Goal: Check status

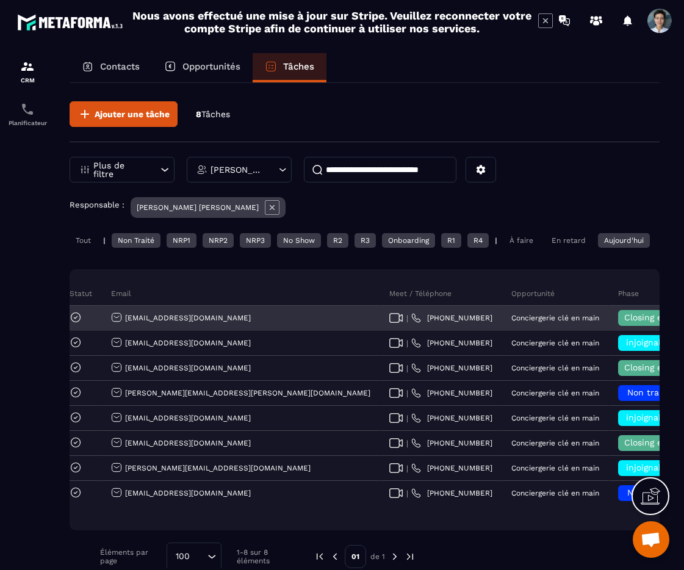
scroll to position [0, 284]
click at [622, 322] on span "Closing en cours" at bounding box center [657, 318] width 70 height 10
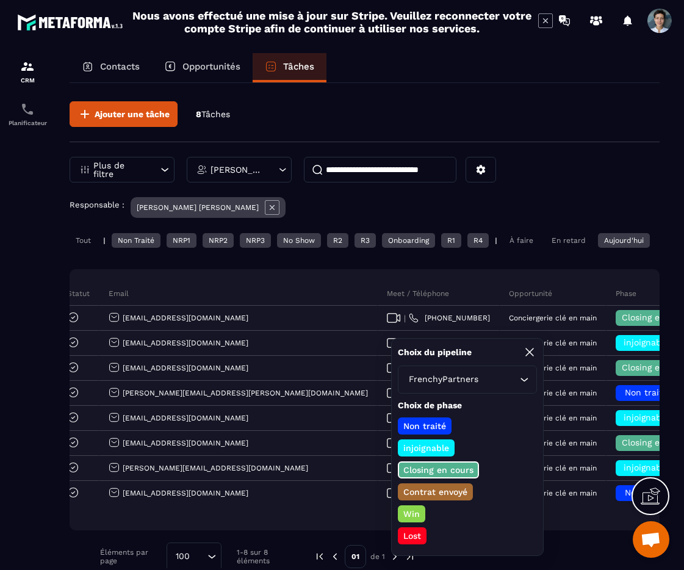
click at [443, 496] on p "Contrat envoyé" at bounding box center [436, 492] width 68 height 12
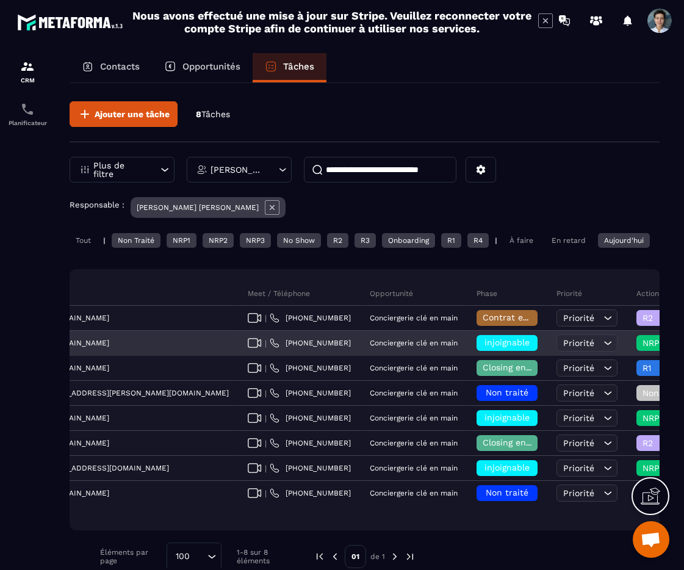
scroll to position [0, 425]
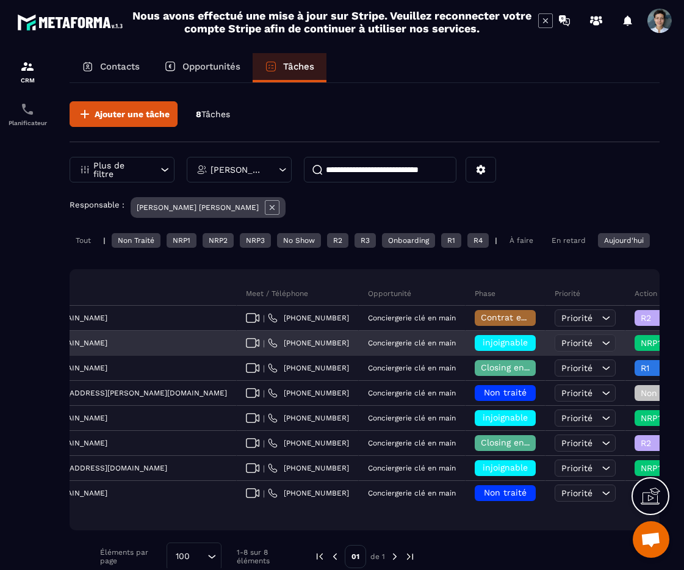
click at [641, 348] on span "NRP1" at bounding box center [666, 343] width 51 height 10
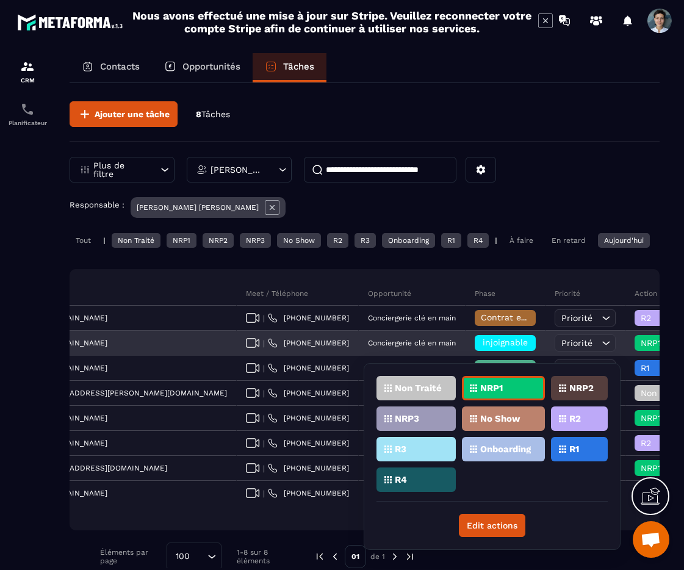
click at [483, 347] on span "injoignable" at bounding box center [505, 343] width 45 height 10
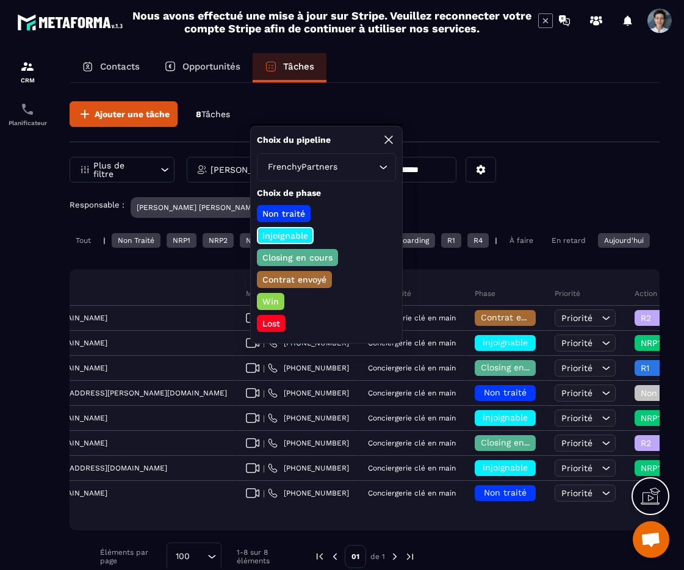
click at [298, 260] on p "Closing en cours" at bounding box center [298, 257] width 74 height 12
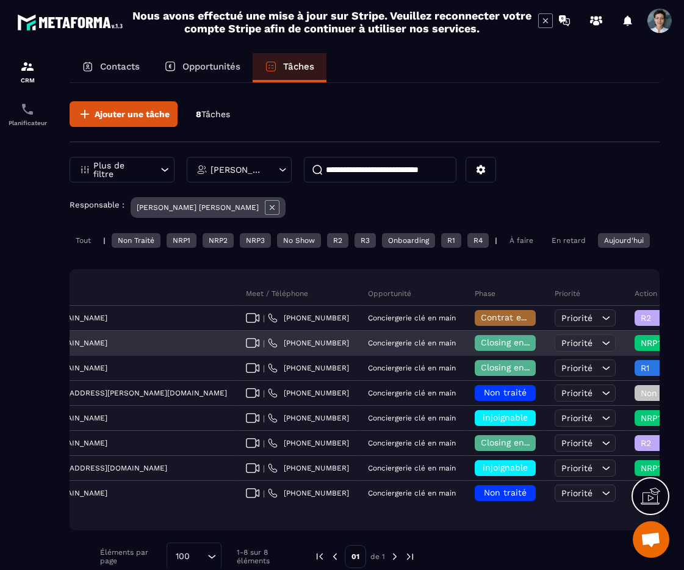
click at [641, 348] on span "NRP1" at bounding box center [666, 343] width 51 height 10
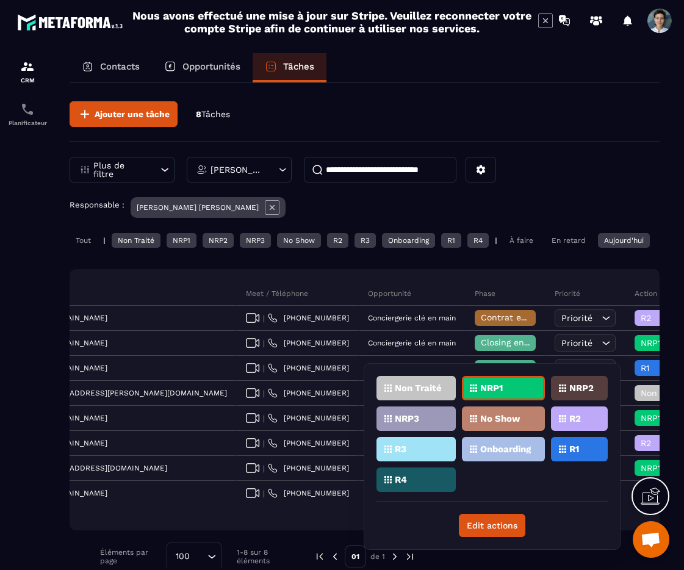
click at [576, 417] on p "R2" at bounding box center [575, 418] width 12 height 9
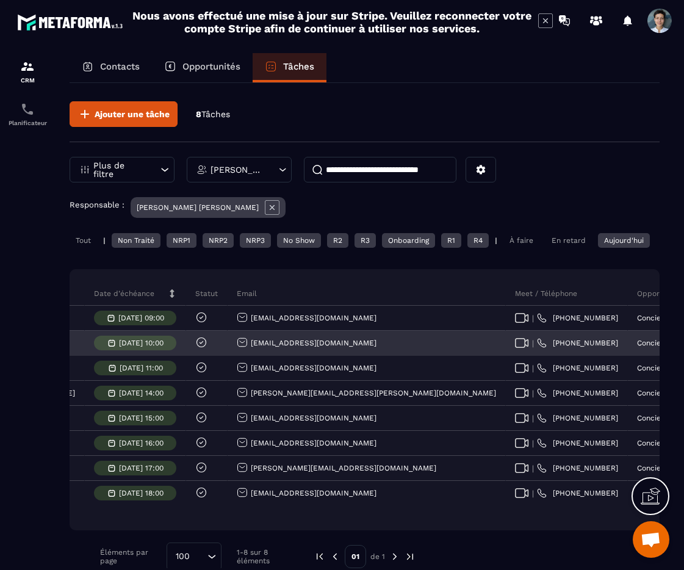
scroll to position [0, 0]
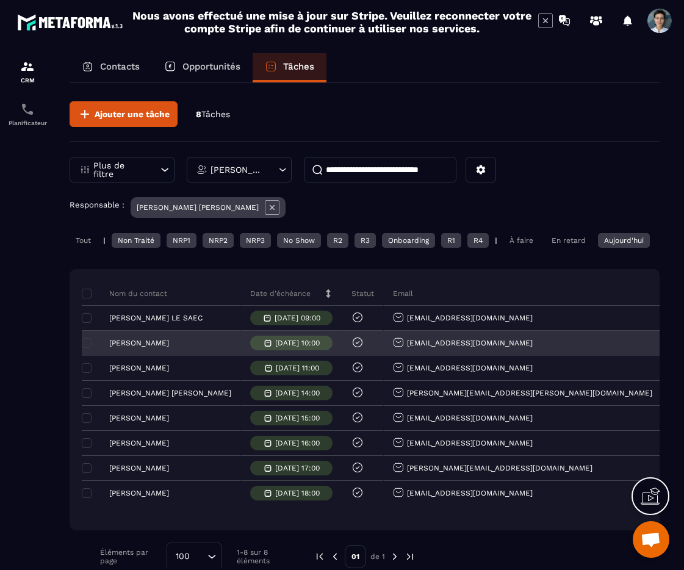
click at [154, 356] on div "[PERSON_NAME]" at bounding box center [161, 343] width 159 height 25
click at [158, 347] on p "[PERSON_NAME]" at bounding box center [139, 343] width 60 height 9
